Goal: Task Accomplishment & Management: Manage account settings

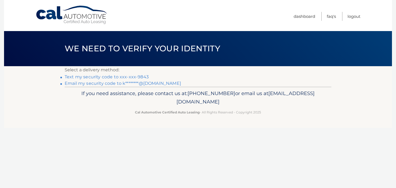
click at [135, 76] on link "Text my security code to xxx-xxx-9843" at bounding box center [107, 76] width 84 height 5
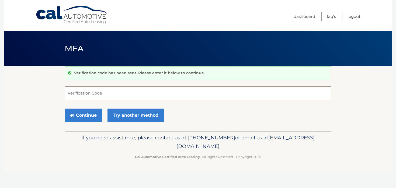
click at [126, 92] on input "Verification Code" at bounding box center [198, 92] width 267 height 13
type input "465431"
click at [91, 116] on button "Continue" at bounding box center [83, 114] width 37 height 13
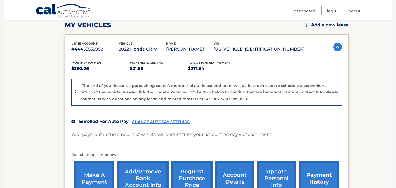
scroll to position [80, 0]
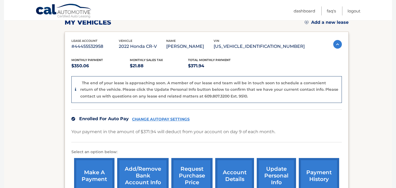
click at [148, 118] on link "CHANGE AUTOPAY SETTINGS" at bounding box center [161, 119] width 58 height 5
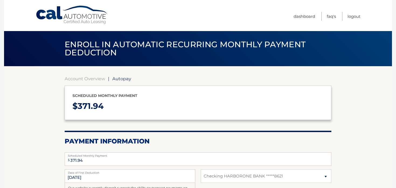
select select "NmQ3ODhhYjctNDEyNS00MDY0LTlhMGItNTQ0ZTlmZGM0YWY0"
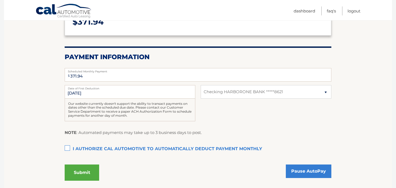
scroll to position [86, 0]
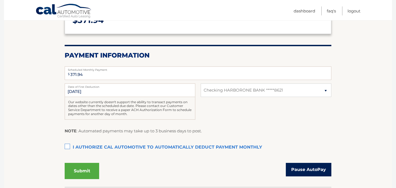
click at [301, 169] on link "Pause AutoPay" at bounding box center [309, 168] width 46 height 13
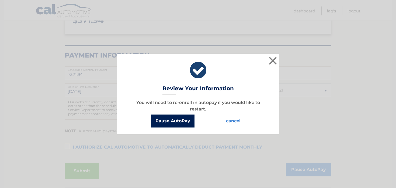
click at [163, 123] on button "Pause AutoPay" at bounding box center [172, 120] width 43 height 13
